Goal: Task Accomplishment & Management: Manage account settings

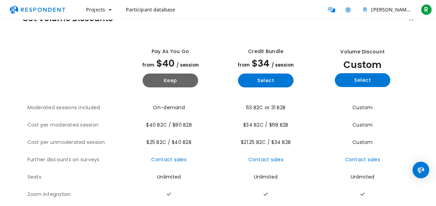
scroll to position [18, 0]
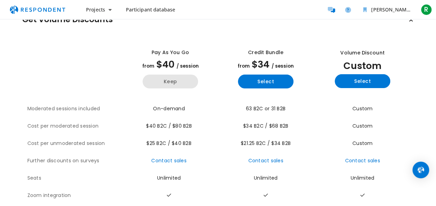
click at [178, 87] on button "Keep" at bounding box center [171, 82] width 56 height 14
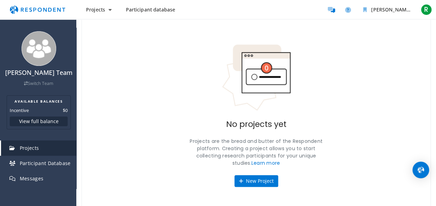
scroll to position [43, 0]
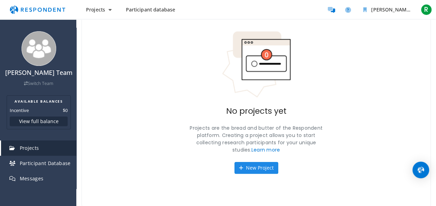
click at [261, 169] on button "New Project" at bounding box center [257, 168] width 44 height 12
click at [261, 165] on div "[PERSON_NAME] Team Switch Team AVAILABLE BALANCES Incentive $0 View full balanc…" at bounding box center [218, 82] width 436 height 250
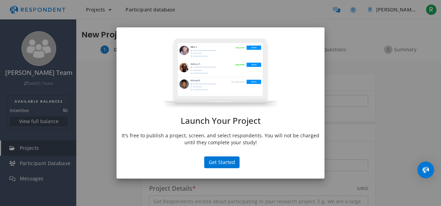
click at [367, 51] on div "Launch Your Project It's free to publish a project, screen, and select responde…" at bounding box center [220, 103] width 441 height 206
click at [82, 144] on div "Launch Your Project It's free to publish a project, screen, and select responde…" at bounding box center [220, 103] width 441 height 206
click at [101, 198] on div "Launch Your Project It's free to publish a project, screen, and select responde…" at bounding box center [220, 103] width 441 height 206
click at [417, 99] on div "Launch Your Project It's free to publish a project, screen, and select responde…" at bounding box center [220, 103] width 441 height 206
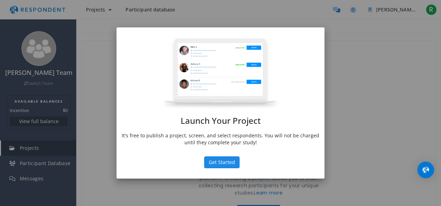
click at [225, 165] on button "Get Started" at bounding box center [221, 162] width 35 height 12
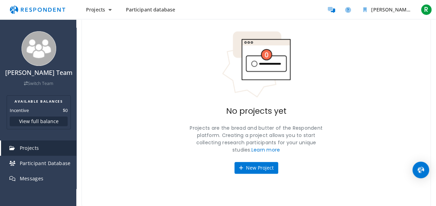
scroll to position [43, 0]
click at [102, 9] on span "Projects" at bounding box center [95, 9] width 19 height 7
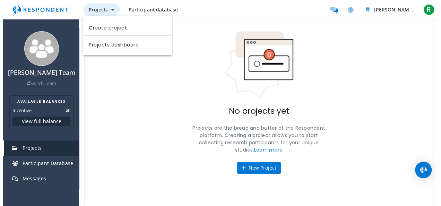
scroll to position [0, 0]
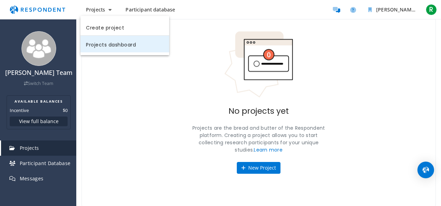
click at [148, 46] on link "Projects dashboard" at bounding box center [124, 44] width 89 height 17
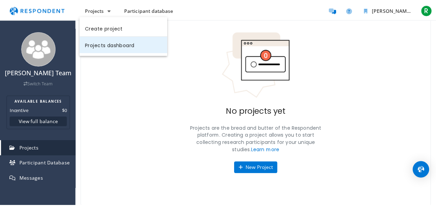
scroll to position [43, 0]
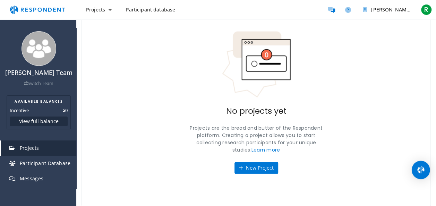
click at [421, 168] on img "Open Intercom Messenger" at bounding box center [420, 169] width 9 height 9
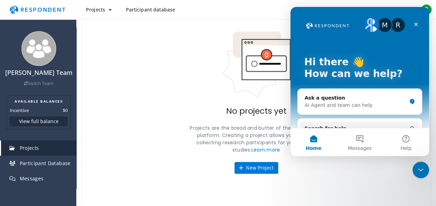
scroll to position [0, 0]
click at [416, 23] on icon "Close" at bounding box center [416, 25] width 6 height 6
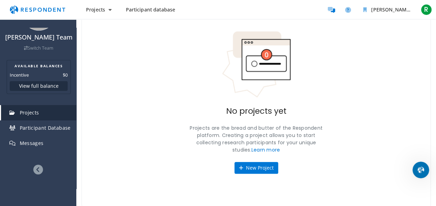
scroll to position [42, 0]
click at [34, 172] on icon at bounding box center [38, 170] width 10 height 10
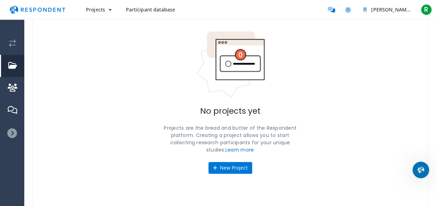
scroll to position [0, 0]
click at [12, 130] on icon at bounding box center [12, 133] width 10 height 10
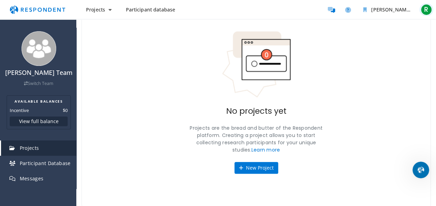
click at [427, 14] on span "R" at bounding box center [426, 9] width 11 height 11
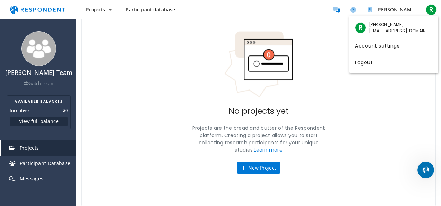
click at [313, 80] on md-backdrop at bounding box center [220, 124] width 441 height 249
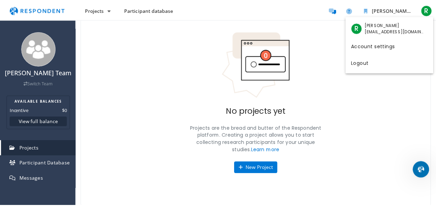
scroll to position [43, 0]
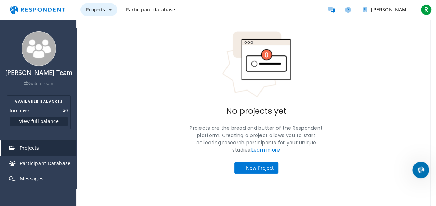
click at [108, 13] on button "Projects" at bounding box center [98, 9] width 37 height 12
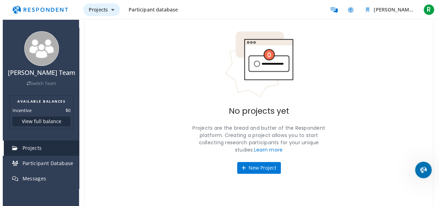
scroll to position [0, 0]
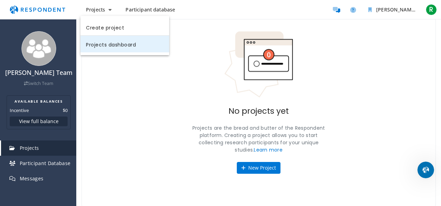
click at [117, 45] on link "Projects dashboard" at bounding box center [124, 44] width 89 height 17
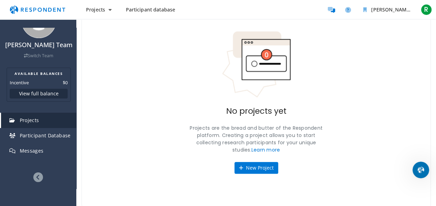
scroll to position [42, 0]
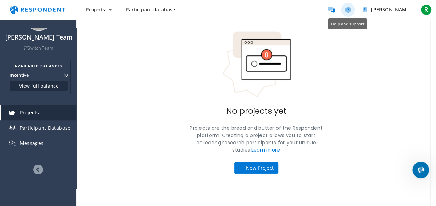
click at [348, 10] on icon "Help and support" at bounding box center [348, 10] width 6 height 6
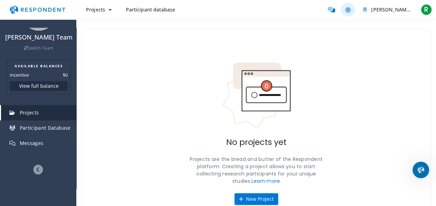
scroll to position [0, 0]
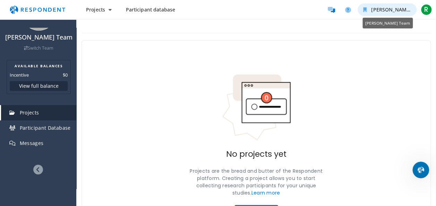
click at [364, 8] on icon "Rosemary Chege Team" at bounding box center [365, 9] width 4 height 5
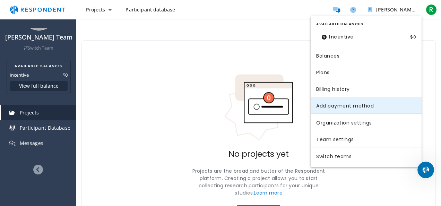
click at [351, 108] on link "Add payment method" at bounding box center [366, 105] width 111 height 17
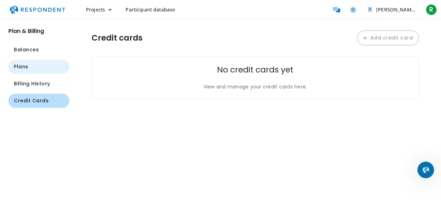
click at [34, 71] on button "Plans" at bounding box center [38, 67] width 61 height 14
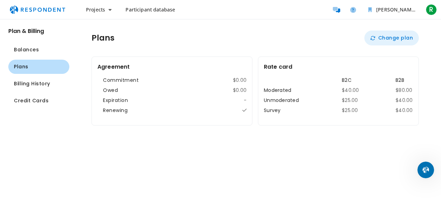
click at [395, 37] on button "Change plan" at bounding box center [392, 38] width 54 height 15
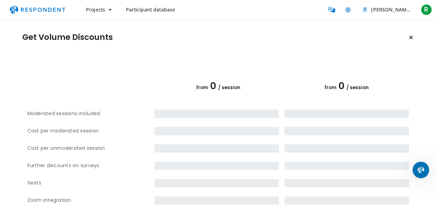
click at [395, 37] on section "Get Volume Discounts" at bounding box center [218, 38] width 392 height 14
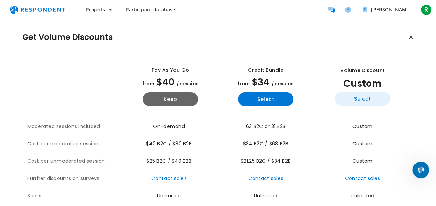
click at [355, 100] on button "Select" at bounding box center [363, 99] width 56 height 14
click at [357, 101] on button "Select" at bounding box center [363, 99] width 56 height 14
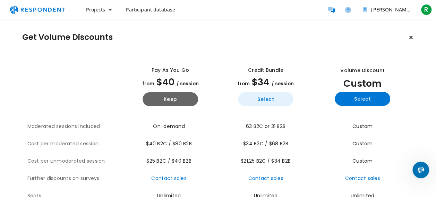
click at [272, 102] on button "Select" at bounding box center [266, 99] width 56 height 14
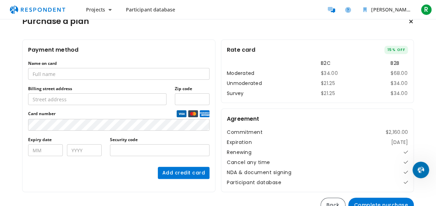
scroll to position [31, 0]
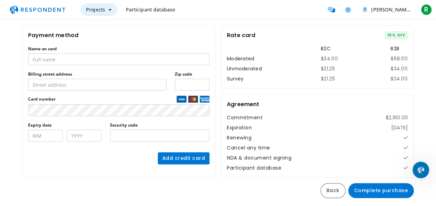
click at [107, 11] on button "Projects" at bounding box center [98, 9] width 37 height 12
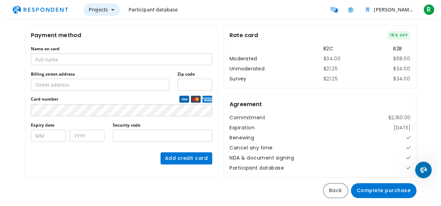
scroll to position [0, 0]
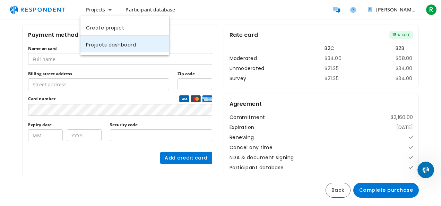
click at [115, 48] on link "Projects dashboard" at bounding box center [124, 44] width 89 height 17
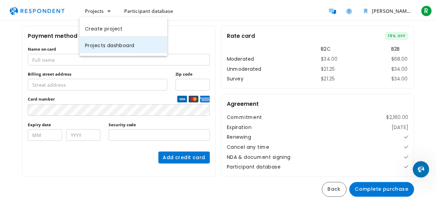
scroll to position [31, 0]
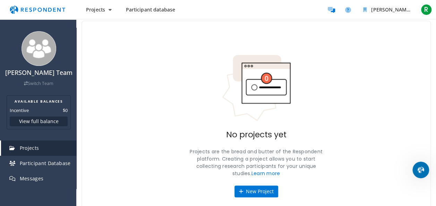
scroll to position [43, 0]
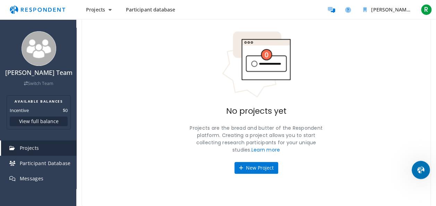
click at [424, 172] on div "Open Intercom Messenger" at bounding box center [419, 168] width 23 height 23
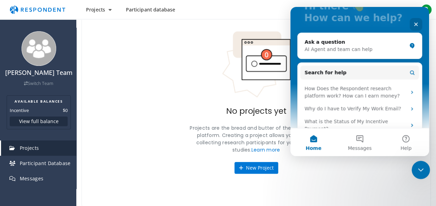
scroll to position [56, 0]
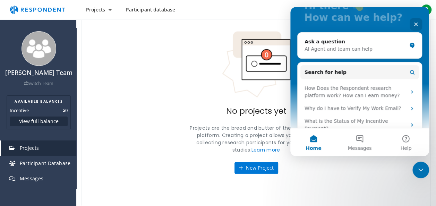
click at [146, 117] on div "No projects yet Projects are the bread and butter of the Respondent platform. C…" at bounding box center [256, 102] width 349 height 210
click at [419, 23] on div "Close" at bounding box center [416, 24] width 12 height 12
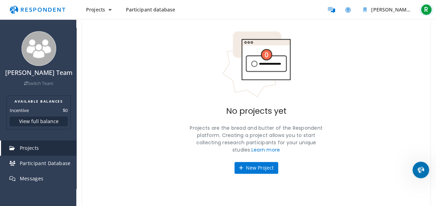
click at [427, 8] on span "R" at bounding box center [426, 9] width 11 height 11
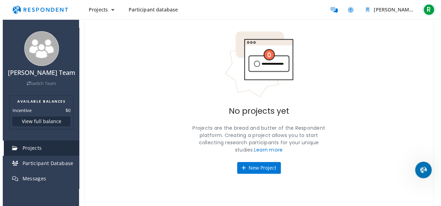
scroll to position [0, 0]
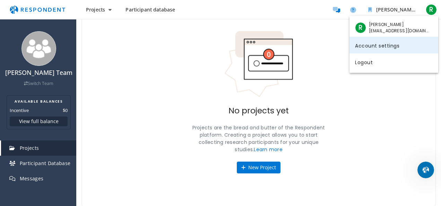
click at [381, 44] on link "Account settings" at bounding box center [394, 45] width 89 height 17
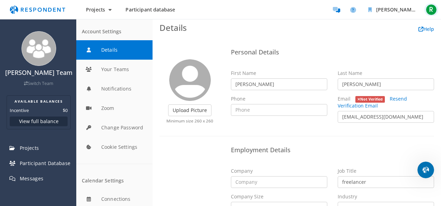
scroll to position [37, 0]
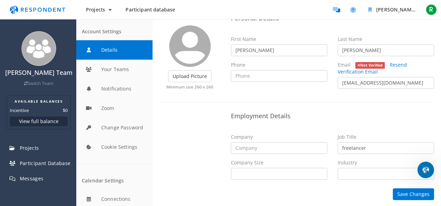
click at [365, 103] on ng-form "Upload Picture Finished Cropping Minimum size 260 x 260 Personal Details First …" at bounding box center [297, 97] width 275 height 173
click at [394, 64] on link "Resend Verification Email" at bounding box center [373, 68] width 70 height 14
click at [431, 5] on span "R" at bounding box center [431, 9] width 11 height 11
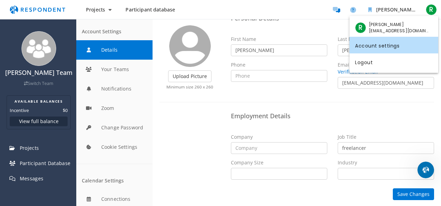
click at [369, 105] on md-backdrop at bounding box center [220, 103] width 441 height 206
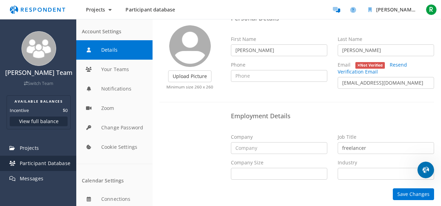
click at [51, 167] on span "Participant Database" at bounding box center [45, 163] width 51 height 7
click at [199, 142] on div "Employment Details Company Job Title freelancer Company Size Self Employed 1 - …" at bounding box center [296, 147] width 285 height 76
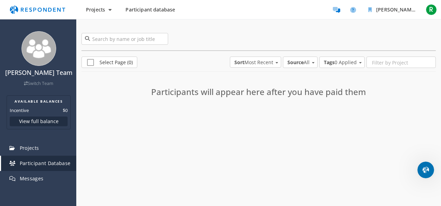
click at [279, 61] on md-select-value "Sort Most Recent" at bounding box center [255, 62] width 51 height 11
click at [260, 62] on md-option "Most Recent" at bounding box center [255, 62] width 63 height 17
click at [313, 62] on span "Source: All" at bounding box center [313, 62] width 4 height 7
click at [357, 63] on md-backdrop at bounding box center [220, 103] width 441 height 206
click at [358, 62] on md-select "Tags 0 Applied" at bounding box center [341, 62] width 45 height 11
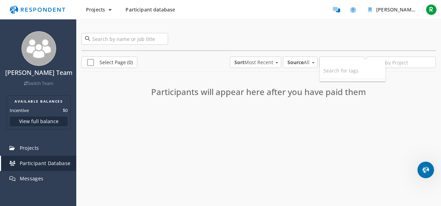
click at [395, 85] on md-backdrop at bounding box center [220, 103] width 441 height 206
click at [435, 8] on span "R" at bounding box center [431, 9] width 11 height 11
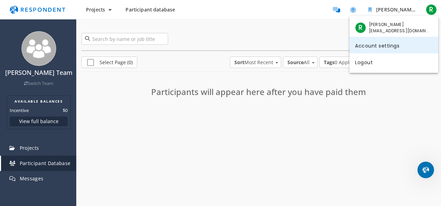
click at [384, 46] on link "Account settings" at bounding box center [394, 45] width 89 height 17
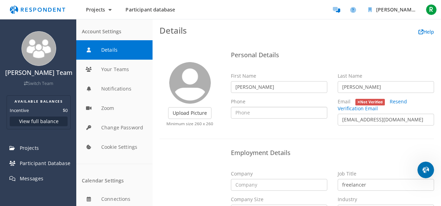
click at [264, 116] on input "text" at bounding box center [279, 113] width 96 height 12
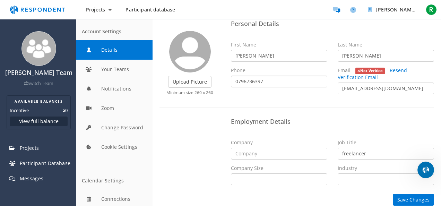
scroll to position [37, 0]
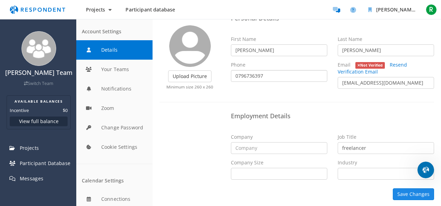
type input "0796736397"
click at [396, 196] on button "Save Changes" at bounding box center [413, 194] width 41 height 12
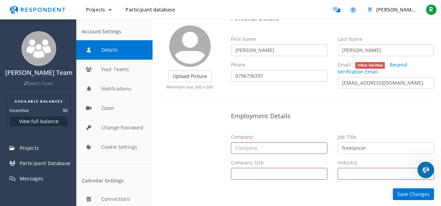
click at [435, 3] on li "R" at bounding box center [432, 9] width 14 height 12
click at [434, 9] on span "R" at bounding box center [431, 9] width 11 height 11
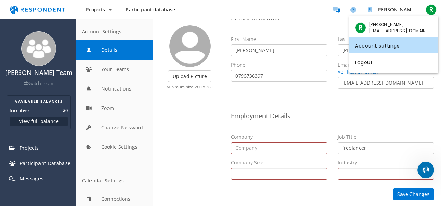
click at [395, 52] on link "Account settings" at bounding box center [394, 45] width 89 height 17
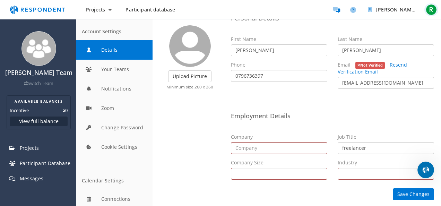
click at [432, 13] on span "R" at bounding box center [431, 9] width 11 height 11
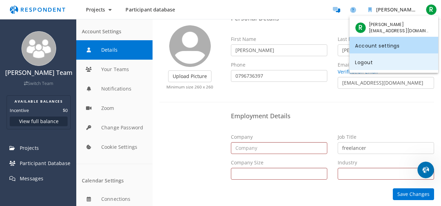
click at [373, 62] on link "Logout" at bounding box center [394, 61] width 89 height 17
